Goal: Information Seeking & Learning: Learn about a topic

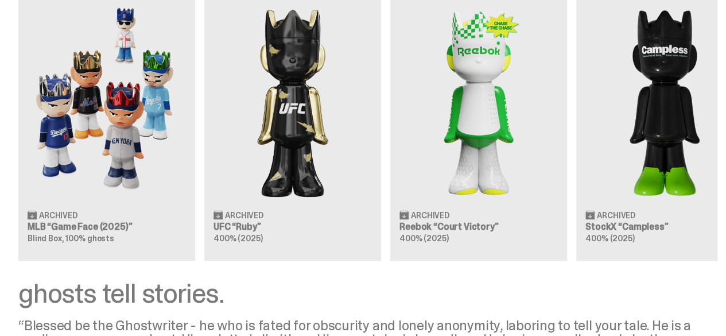
scroll to position [1157, 0]
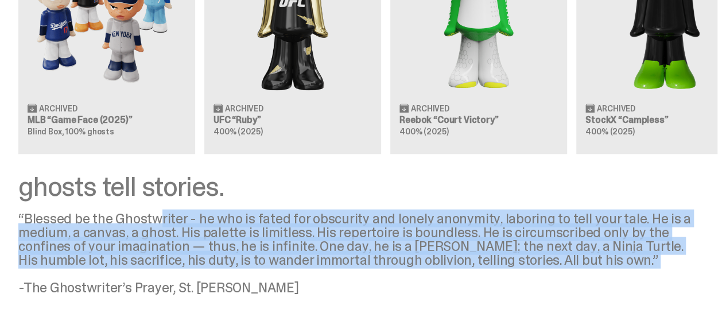
drag, startPoint x: 171, startPoint y: 152, endPoint x: 329, endPoint y: 216, distance: 171.1
click at [329, 216] on div "“Blessed be the Ghostwriter - he who is fated for obscurity and lonely anonymit…" at bounding box center [358, 253] width 681 height 83
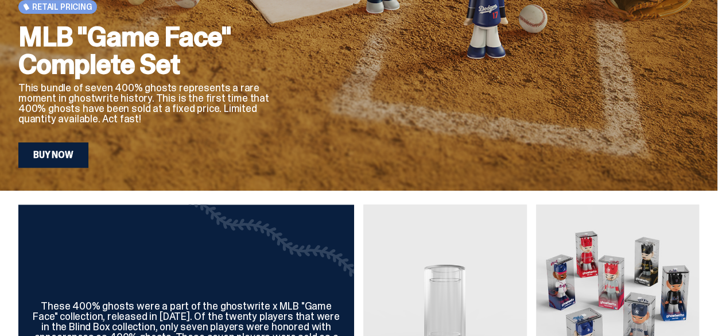
scroll to position [0, 0]
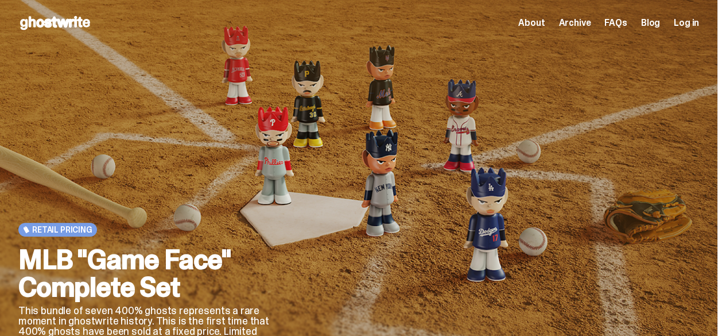
click at [543, 18] on span "About" at bounding box center [532, 22] width 26 height 9
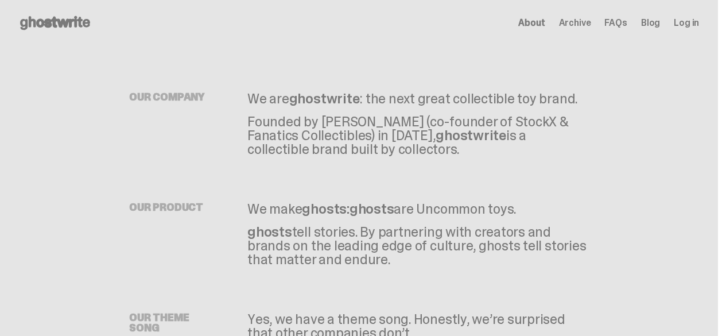
drag, startPoint x: 261, startPoint y: 89, endPoint x: 386, endPoint y: 128, distance: 130.6
click at [386, 128] on div "OUR COMPANY We are ghostwrite : the next great collectible toy brand. Founded b…" at bounding box center [358, 101] width 459 height 110
click at [361, 156] on p "Founded by [PERSON_NAME] (co-founder of StockX & Fanatics Collectibles) in [DAT…" at bounding box center [418, 135] width 341 height 41
drag, startPoint x: 306, startPoint y: 116, endPoint x: 360, endPoint y: 163, distance: 70.8
click at [360, 163] on div "OUR COMPANY We are ghostwrite : the next great collectible toy brand. Founded b…" at bounding box center [359, 252] width 718 height 413
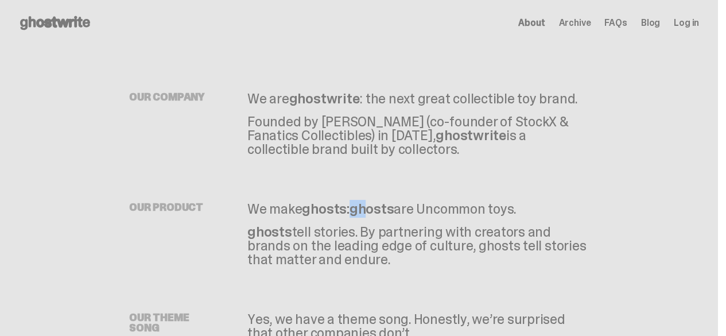
drag, startPoint x: 360, startPoint y: 163, endPoint x: 376, endPoint y: 202, distance: 42.8
click at [376, 202] on div "OUR PRODUCT We make ghosts: ghosts are Uncommon toys. ghosts tell stories. By p…" at bounding box center [358, 211] width 459 height 110
click at [342, 228] on p "ghosts tell stories. By partnering with creators and brands on the leading edge…" at bounding box center [418, 245] width 341 height 41
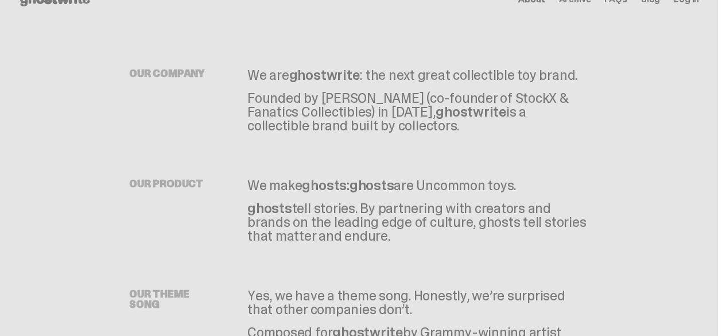
scroll to position [24, 0]
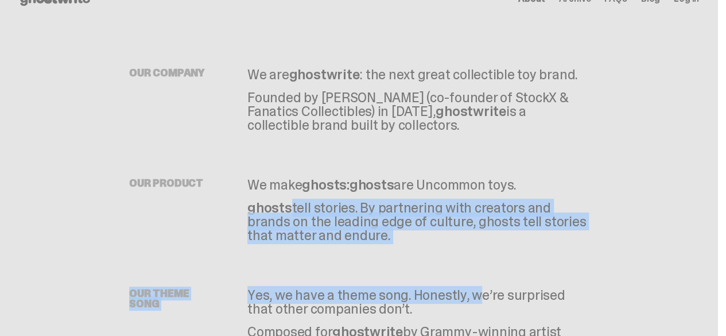
drag, startPoint x: 292, startPoint y: 203, endPoint x: 415, endPoint y: 256, distance: 134.3
click at [415, 256] on div "OUR COMPANY We are ghostwrite : the next great collectible toy brand. Founded b…" at bounding box center [359, 228] width 718 height 413
click at [415, 256] on div "OUR THEME SONG Yes, we have a theme song. Honestly, we’re surprised that other …" at bounding box center [358, 338] width 459 height 193
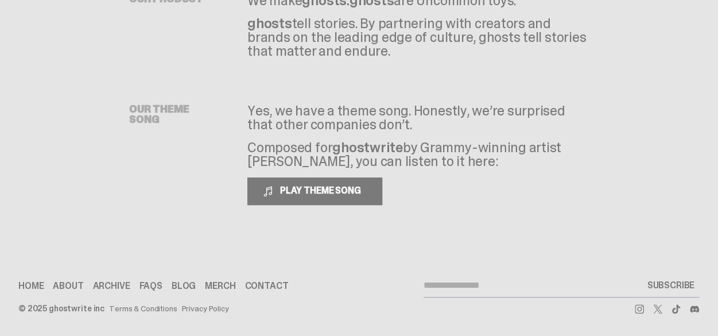
scroll to position [0, 0]
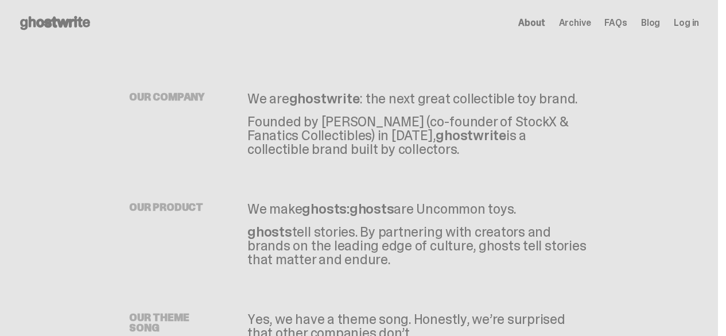
click at [585, 20] on span "Archive" at bounding box center [575, 22] width 32 height 9
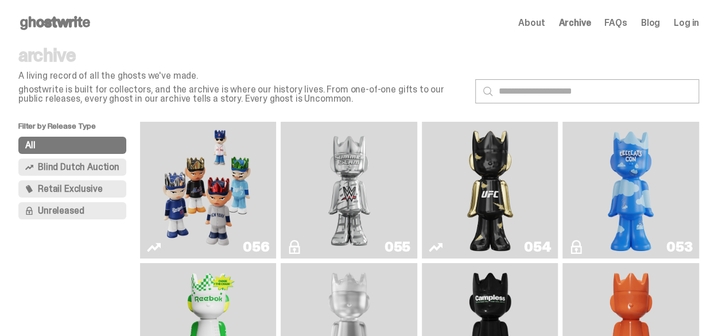
click at [616, 22] on span "FAQs" at bounding box center [616, 22] width 22 height 9
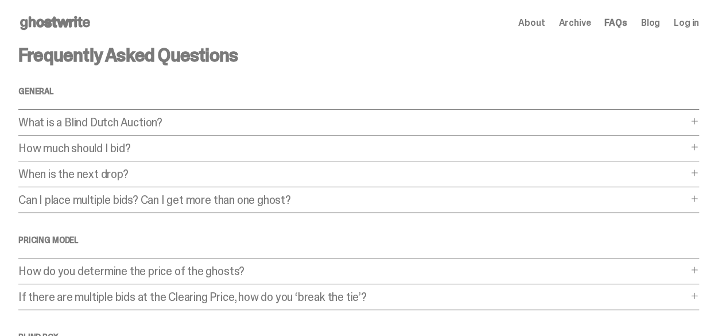
click at [269, 120] on p "What is a Blind Dutch Auction?" at bounding box center [353, 122] width 670 height 11
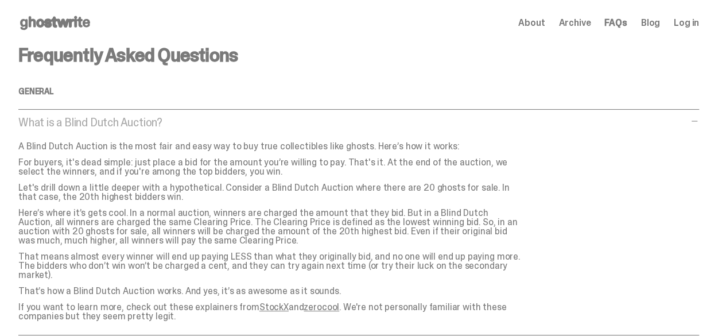
click at [269, 120] on p "What is a Blind Dutch Auction?" at bounding box center [353, 122] width 670 height 11
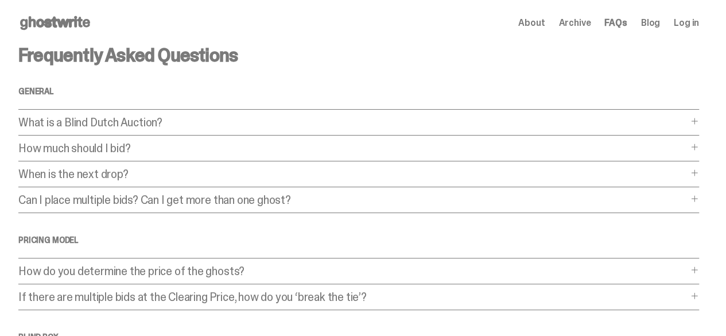
click at [646, 22] on link "Blog" at bounding box center [650, 22] width 19 height 9
click at [620, 21] on span "FAQs" at bounding box center [616, 22] width 22 height 9
click at [532, 24] on span "About" at bounding box center [532, 22] width 26 height 9
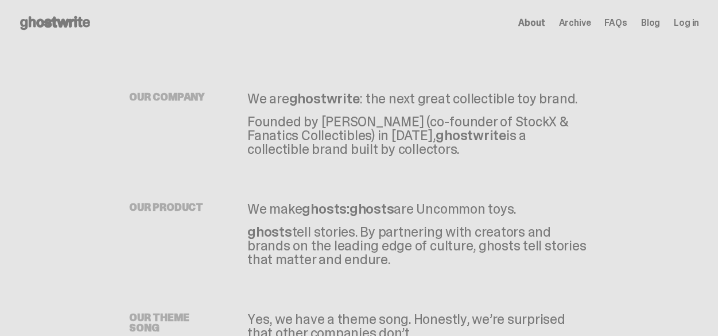
scroll to position [208, 0]
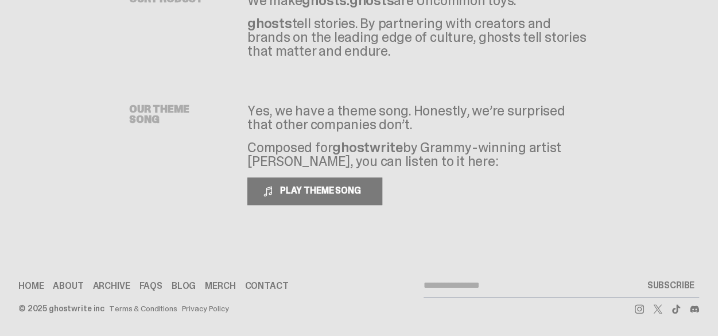
click at [286, 283] on link "Contact" at bounding box center [267, 285] width 44 height 9
click at [187, 139] on div "OUR THEME SONG" at bounding box center [175, 154] width 92 height 101
click at [265, 287] on link "Contact" at bounding box center [267, 285] width 44 height 9
click at [78, 286] on link "About" at bounding box center [68, 285] width 30 height 9
click at [79, 287] on link "About" at bounding box center [68, 285] width 30 height 9
